Goal: Contribute content

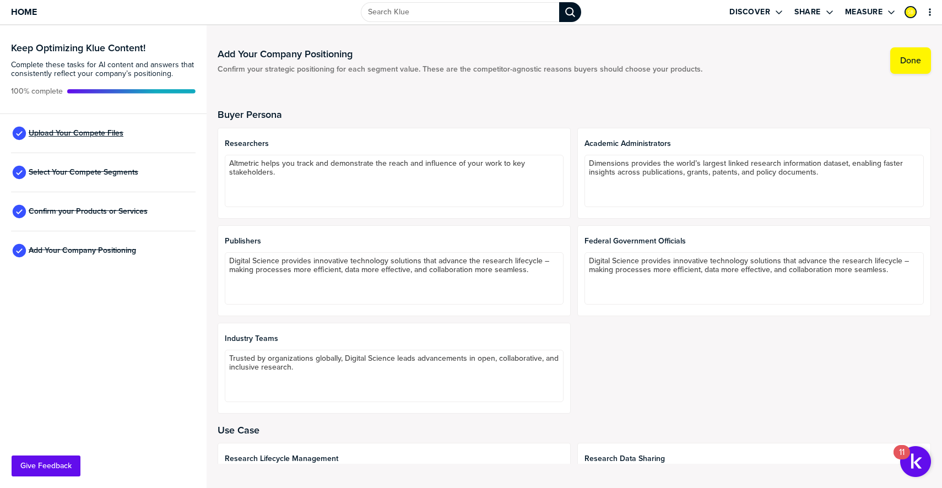
click at [113, 129] on span "Upload Your Compete Files" at bounding box center [76, 133] width 95 height 9
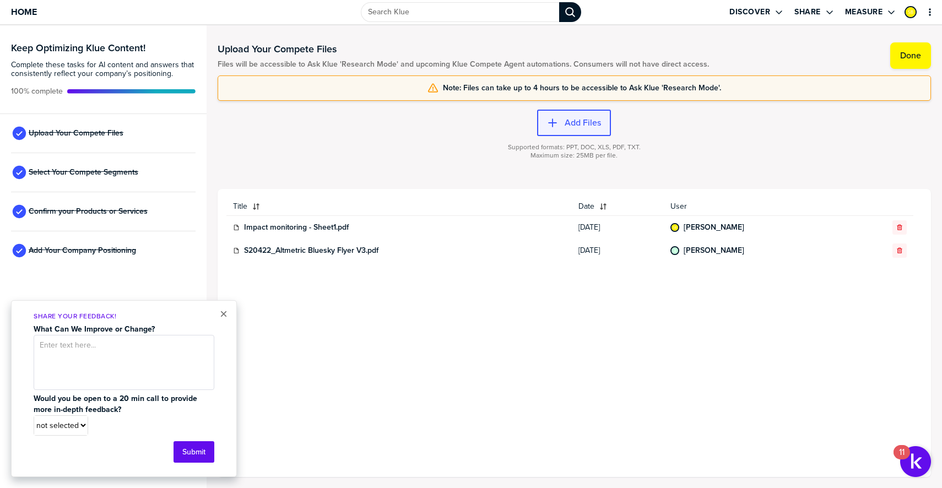
click at [575, 114] on button "Add Files" at bounding box center [574, 123] width 74 height 26
click at [582, 125] on label "Add Files" at bounding box center [583, 122] width 36 height 11
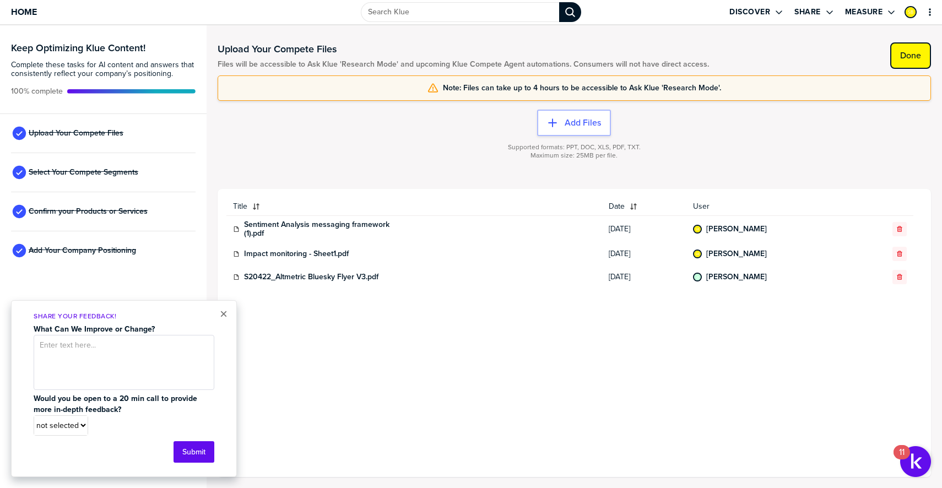
click at [905, 67] on button "Done" at bounding box center [910, 55] width 41 height 26
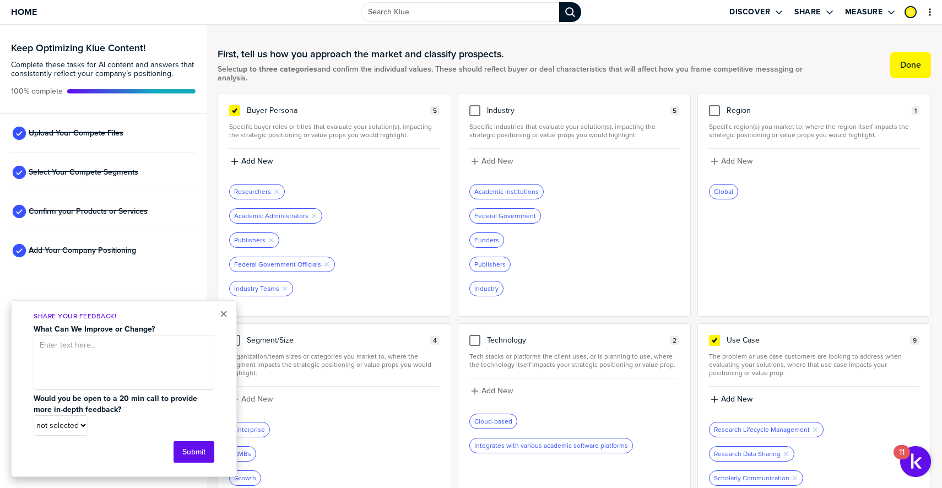
click at [905, 67] on label "Done" at bounding box center [910, 64] width 21 height 11
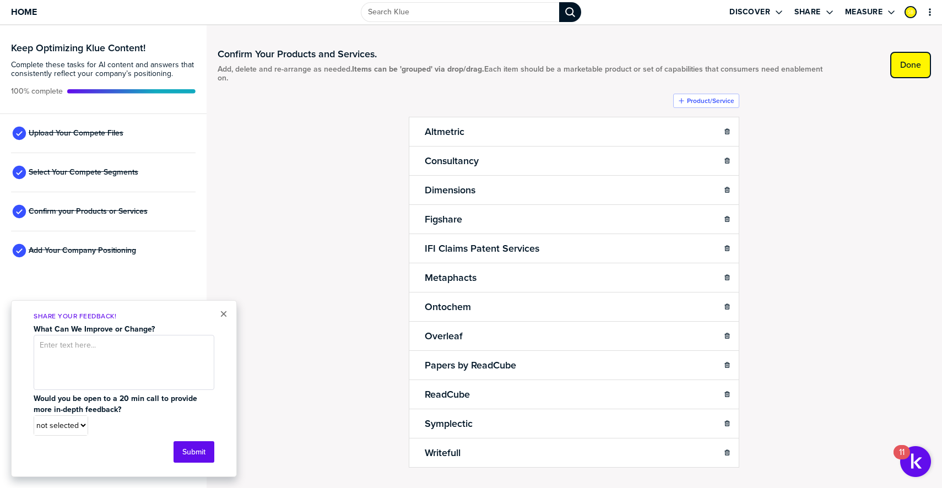
click at [905, 67] on label "Done" at bounding box center [910, 64] width 21 height 11
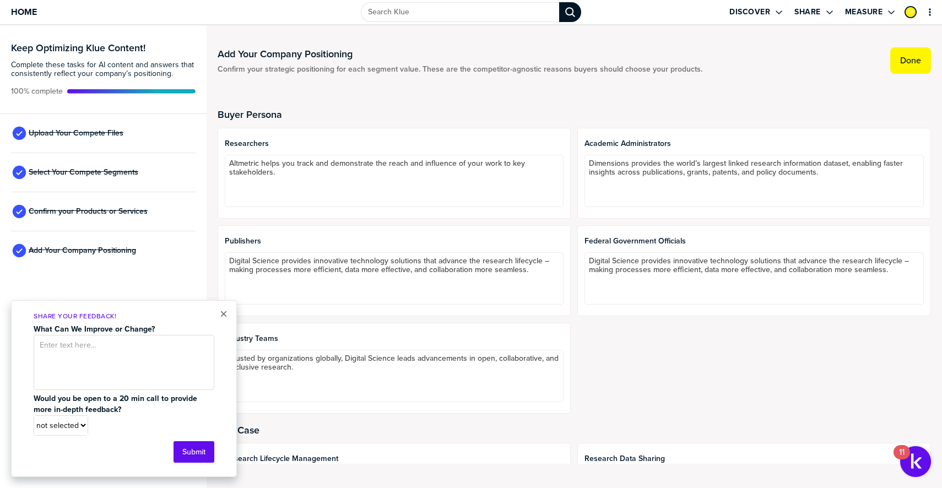
click at [905, 67] on button "Done" at bounding box center [910, 60] width 41 height 26
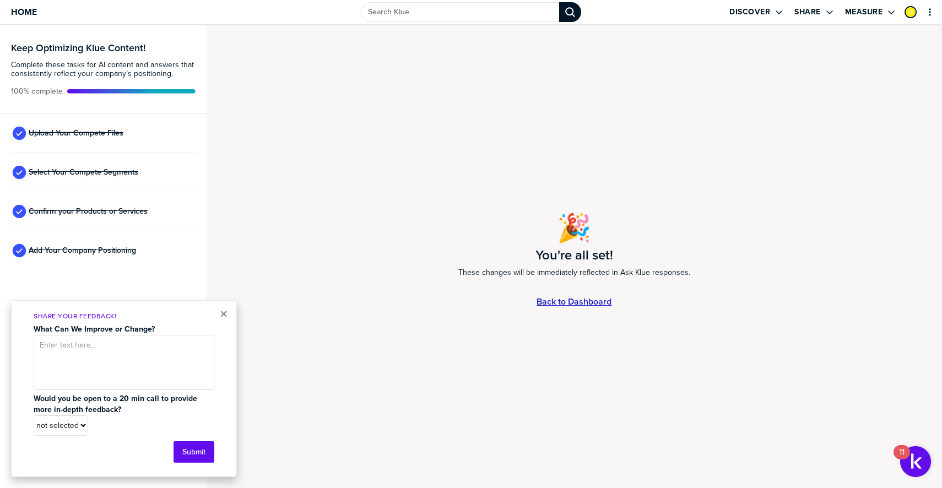
click at [562, 301] on link "Back to Dashboard" at bounding box center [573, 301] width 75 height 9
